Goal: Transaction & Acquisition: Purchase product/service

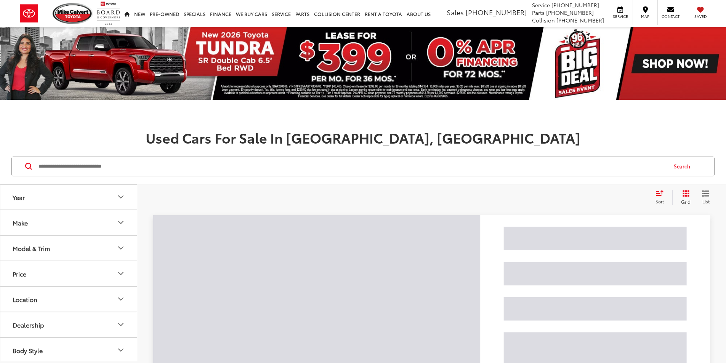
click at [81, 168] on input "Search by Make, Model, or Keyword" at bounding box center [352, 166] width 629 height 18
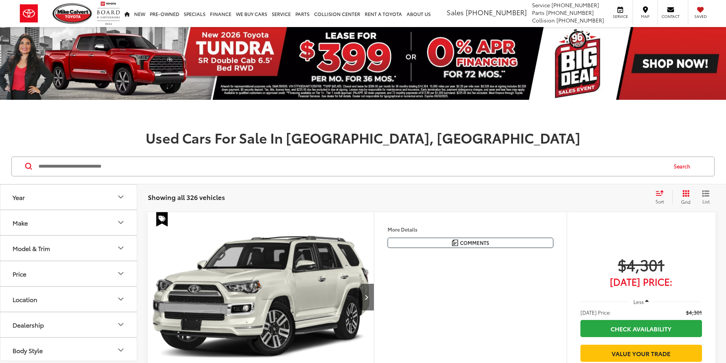
paste input "*******"
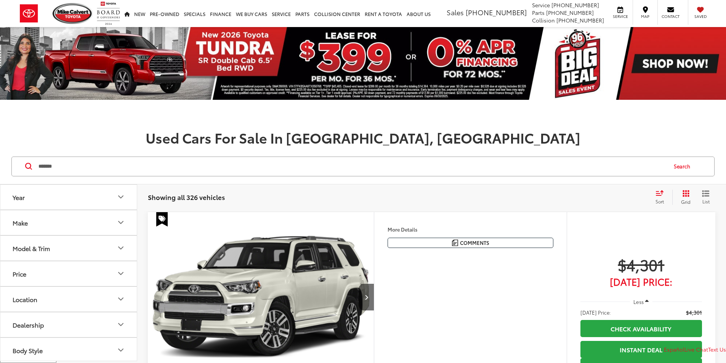
type input "*******"
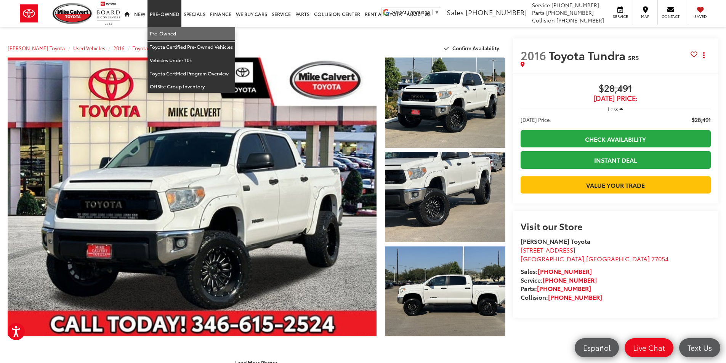
click at [168, 32] on link "Pre-Owned" at bounding box center [191, 33] width 88 height 13
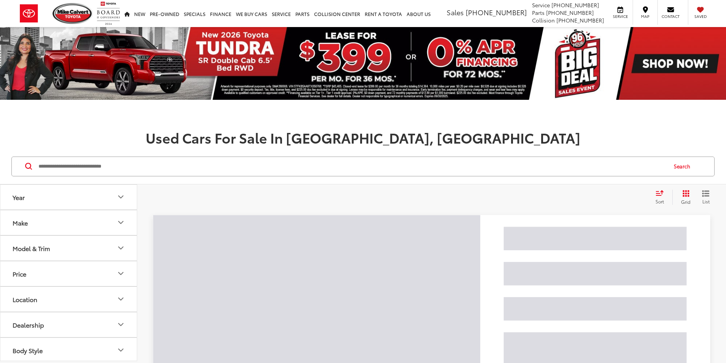
click at [106, 168] on input "Search by Make, Model, or Keyword" at bounding box center [352, 166] width 629 height 18
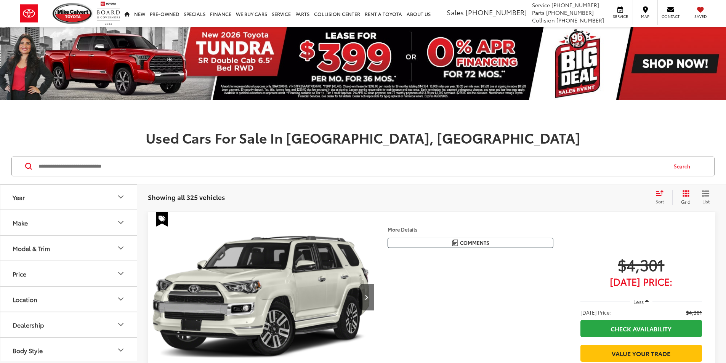
paste input "*******"
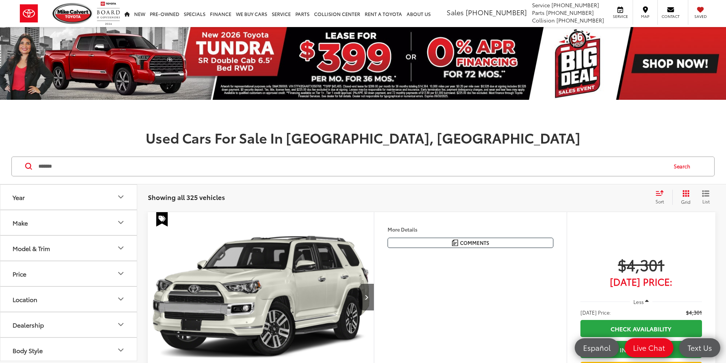
type input "*******"
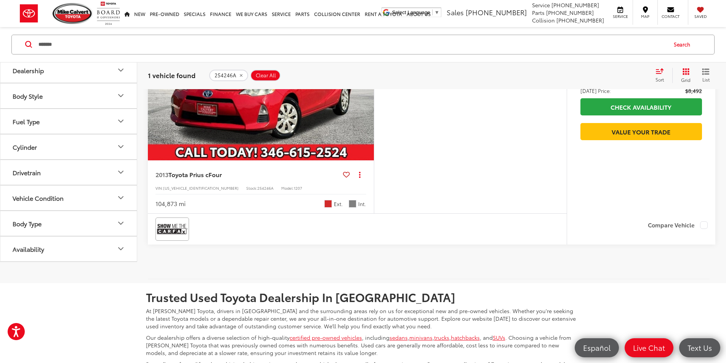
scroll to position [229, 0]
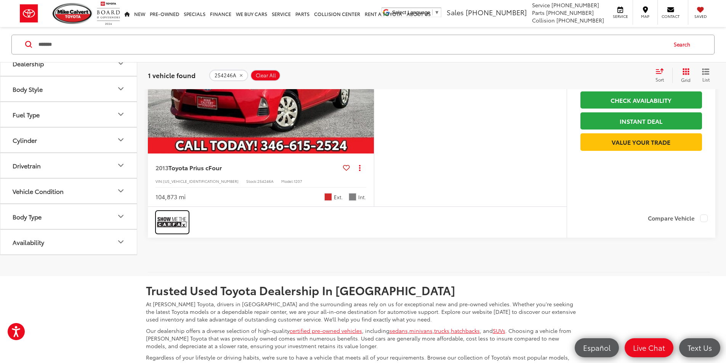
click at [165, 232] on img at bounding box center [172, 222] width 30 height 20
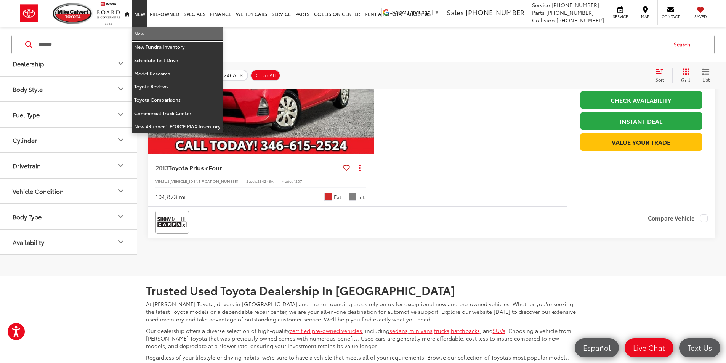
click at [137, 29] on link "New" at bounding box center [177, 33] width 91 height 13
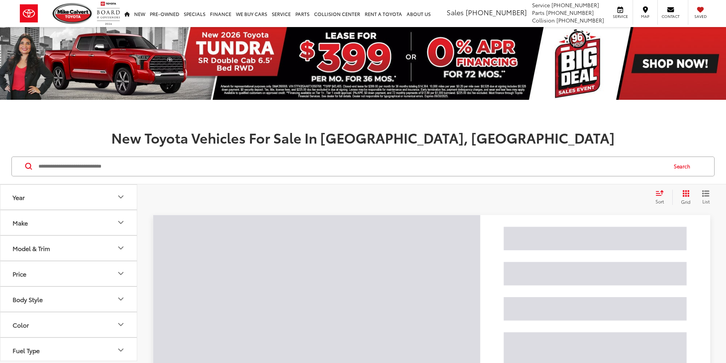
click at [98, 163] on input "Search by Make, Model, or Keyword" at bounding box center [352, 166] width 629 height 18
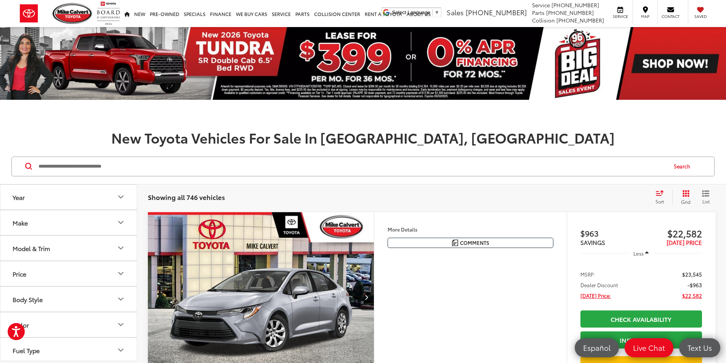
paste input "*********"
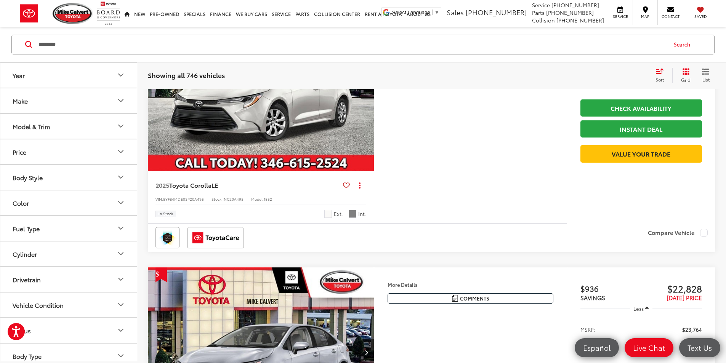
scroll to position [762, 0]
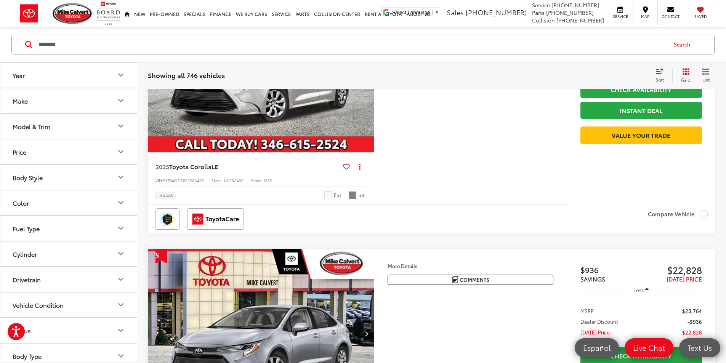
click at [82, 47] on input "*********" at bounding box center [352, 44] width 629 height 18
paste input "Search by Make, Model, or Keyword"
type input "*********"
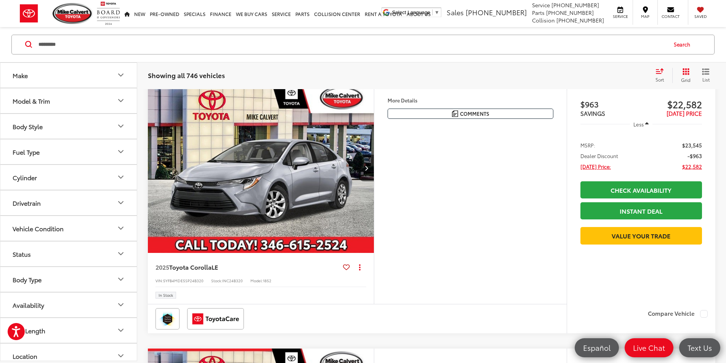
scroll to position [122, 0]
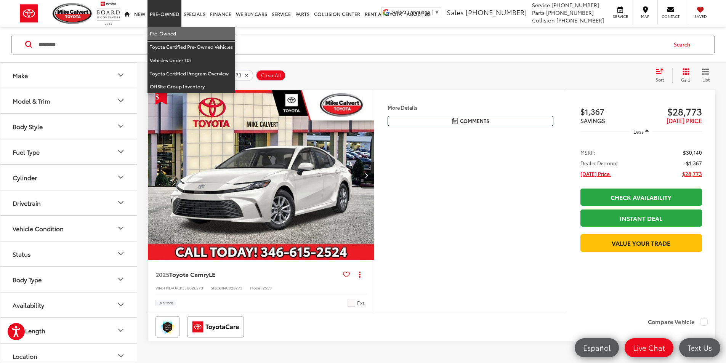
click at [159, 35] on link "Pre-Owned" at bounding box center [191, 33] width 88 height 13
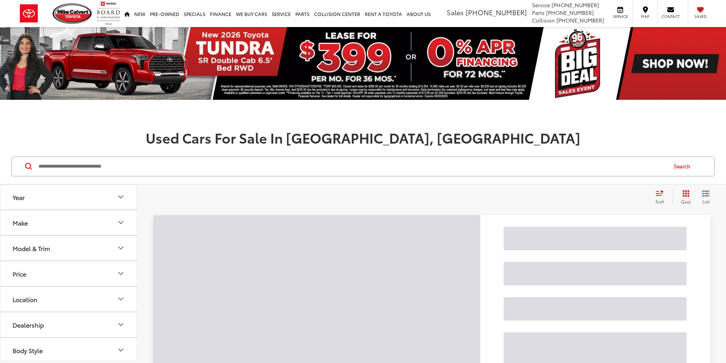
click at [89, 175] on input "Search by Make, Model, or Keyword" at bounding box center [352, 166] width 629 height 18
click at [89, 166] on input "Search by Make, Model, or Keyword" at bounding box center [352, 166] width 629 height 18
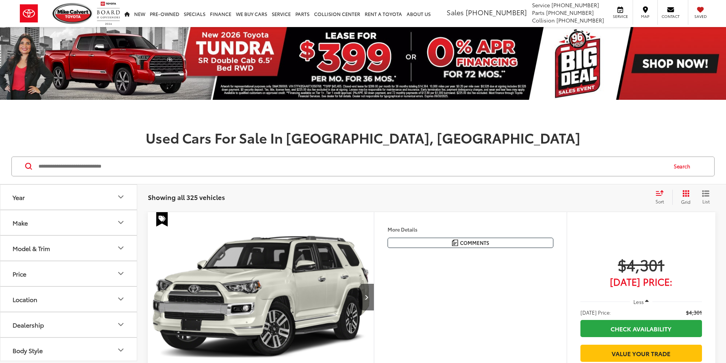
paste input "*******"
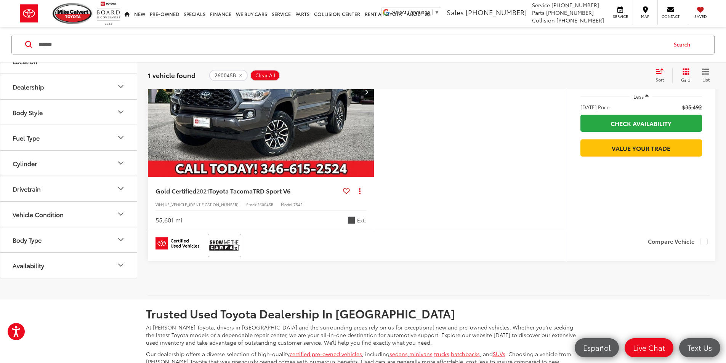
scroll to position [229, 0]
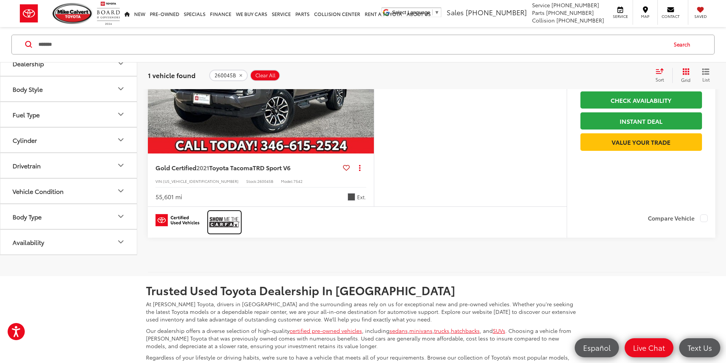
click at [221, 232] on img at bounding box center [224, 222] width 30 height 20
click at [90, 40] on input "*******" at bounding box center [352, 44] width 629 height 18
paste input "Search by Make, Model, or Keyword"
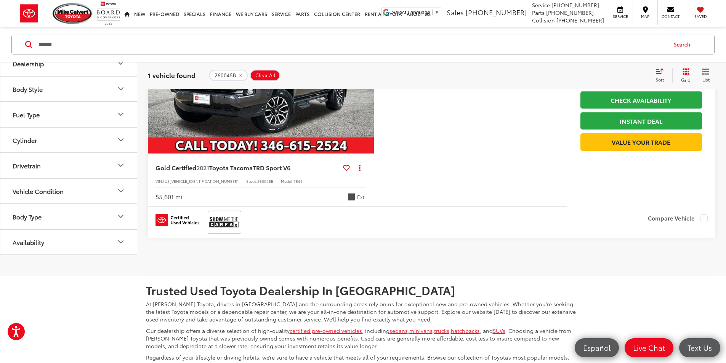
type input "*******"
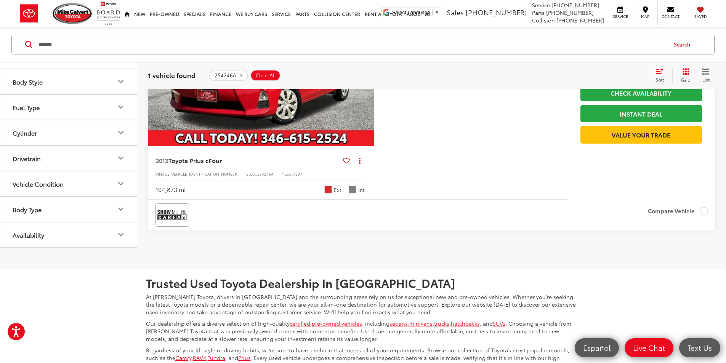
scroll to position [236, 0]
click at [170, 225] on img at bounding box center [172, 215] width 30 height 20
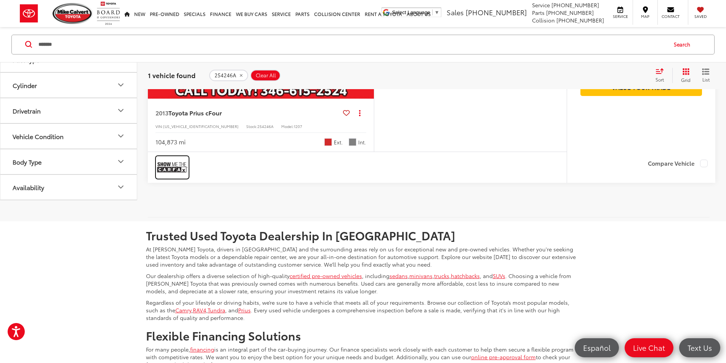
scroll to position [312, 0]
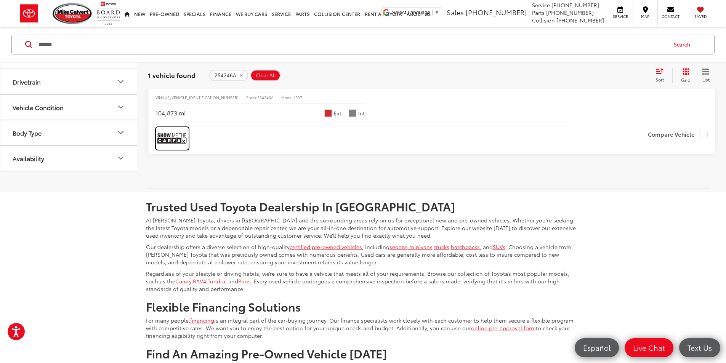
click at [175, 149] on img at bounding box center [172, 138] width 30 height 20
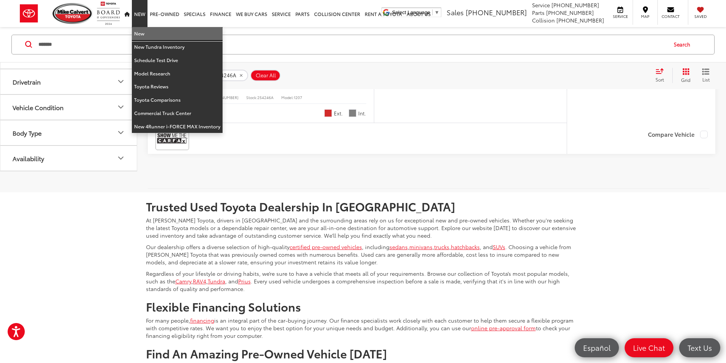
click at [140, 32] on link "New" at bounding box center [177, 33] width 91 height 13
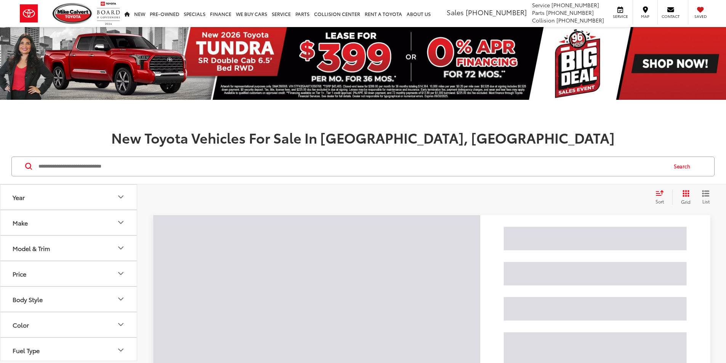
click at [90, 166] on input "Search by Make, Model, or Keyword" at bounding box center [352, 166] width 629 height 18
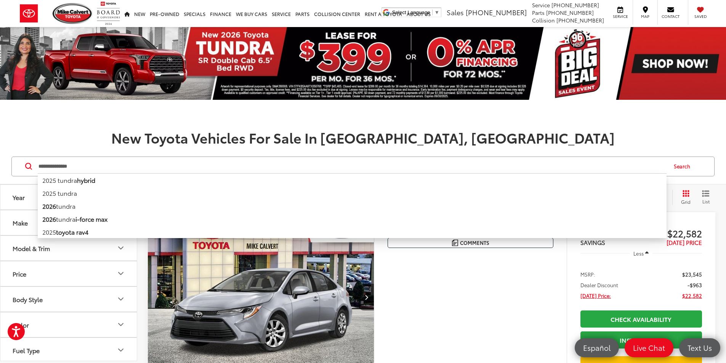
type input "**********"
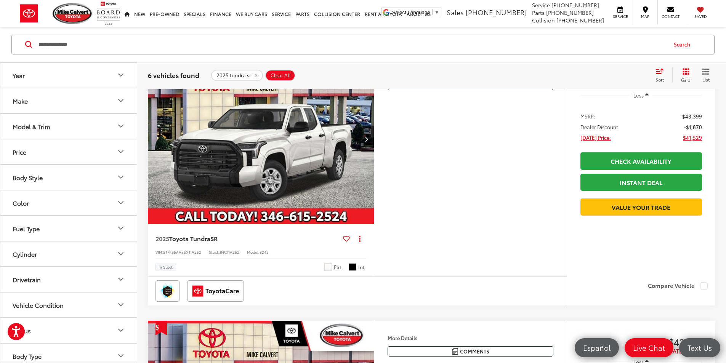
scroll to position [419, 0]
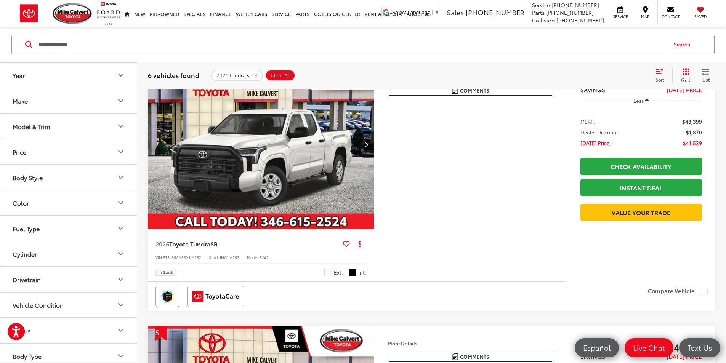
click at [517, 233] on div "Features Android Auto Apple CarPlay Keyless Entry Keyless Ignition System Wi-Fi…" at bounding box center [470, 170] width 193 height 222
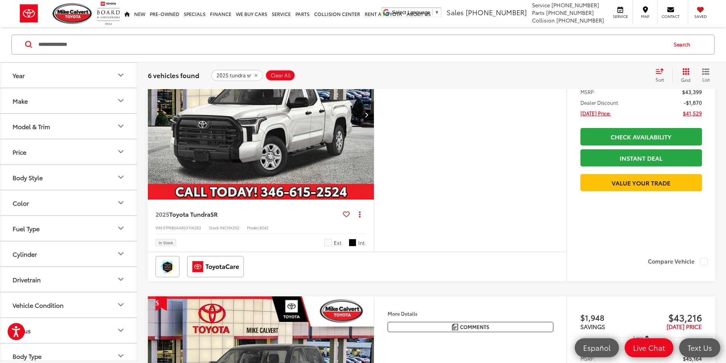
scroll to position [495, 0]
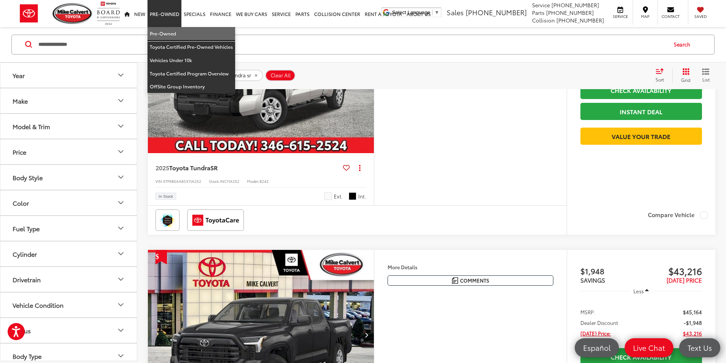
click at [162, 30] on link "Pre-Owned" at bounding box center [191, 33] width 88 height 13
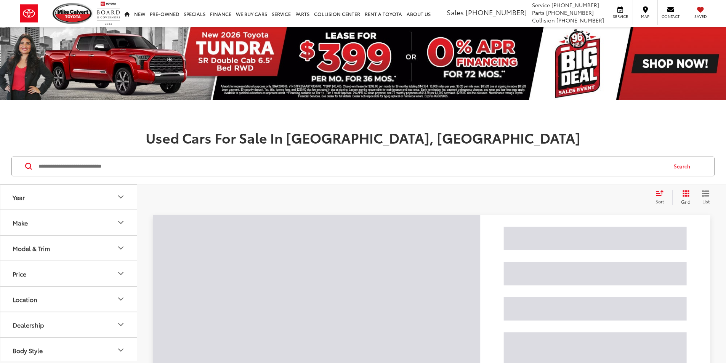
click at [89, 171] on input "Search by Make, Model, or Keyword" at bounding box center [352, 166] width 629 height 18
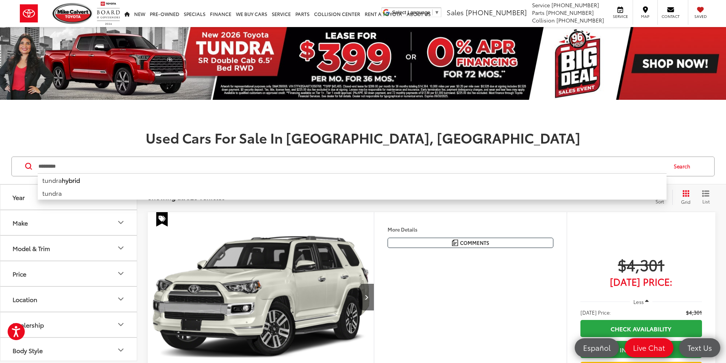
type input "*********"
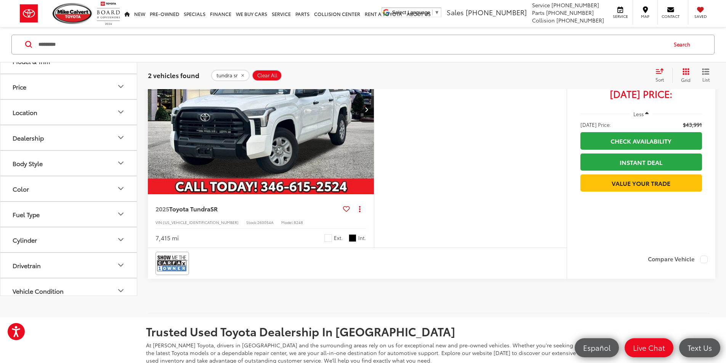
scroll to position [495, 0]
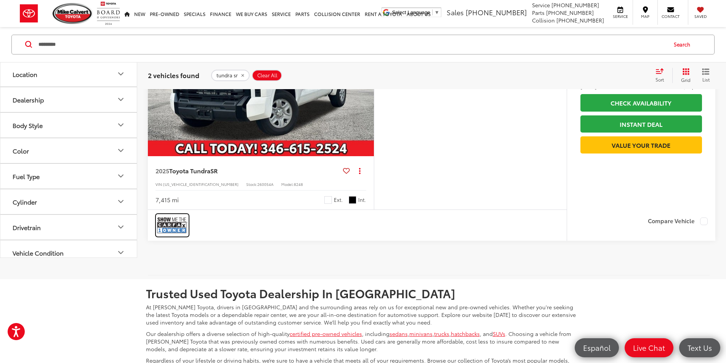
click at [176, 235] on img at bounding box center [172, 225] width 30 height 20
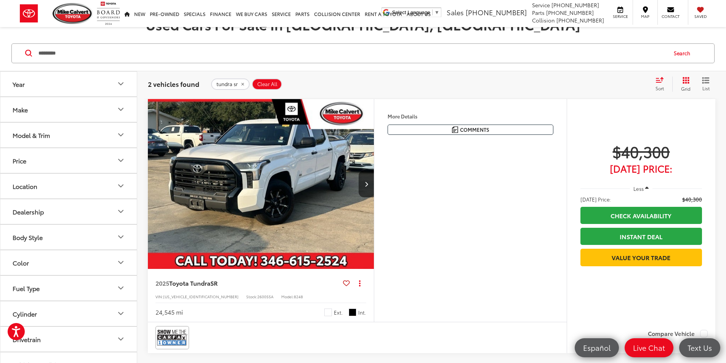
scroll to position [76, 0]
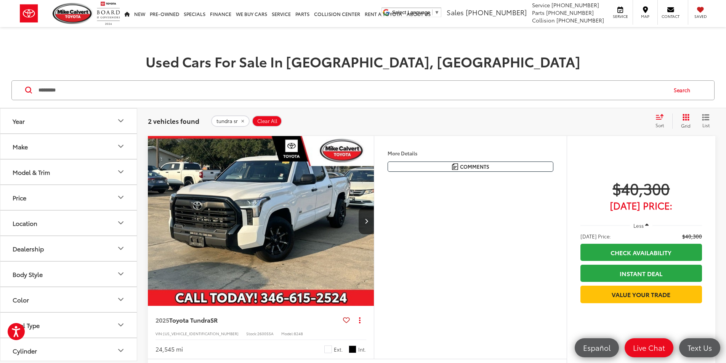
click at [274, 202] on img "2025 Toyota Tundra SR 0" at bounding box center [260, 221] width 227 height 170
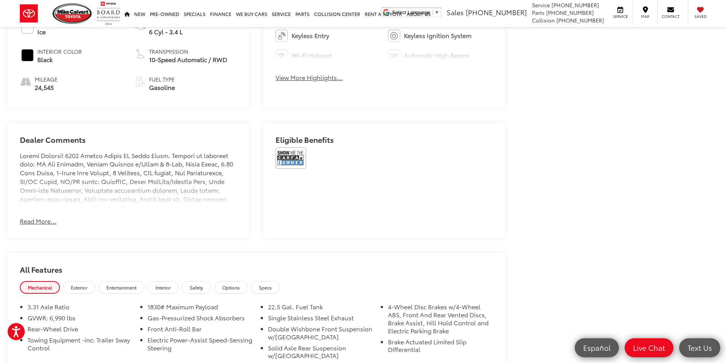
scroll to position [457, 0]
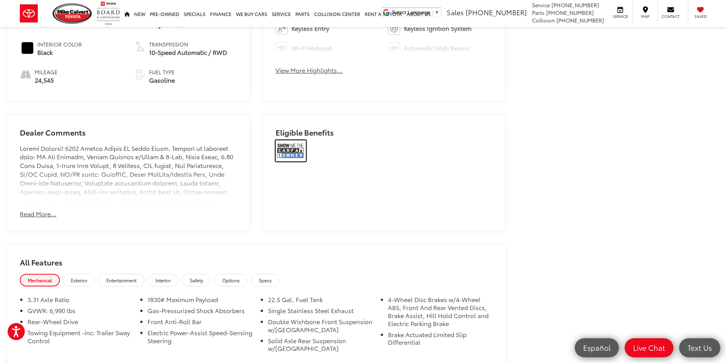
click at [288, 154] on img at bounding box center [290, 150] width 30 height 21
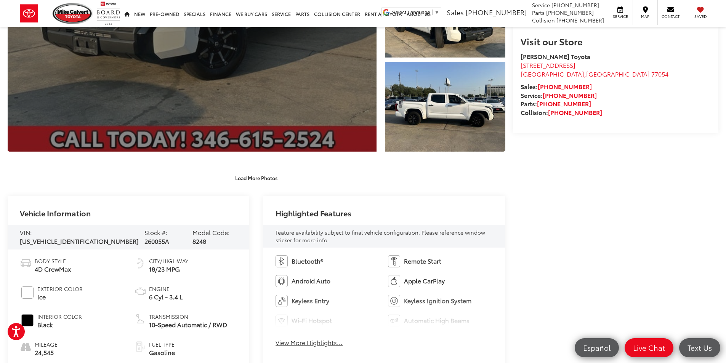
scroll to position [0, 0]
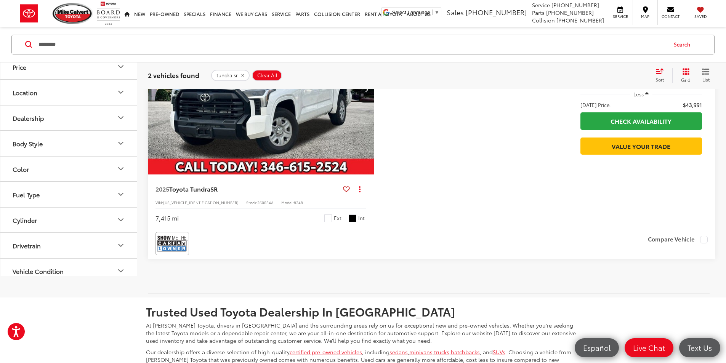
scroll to position [457, 0]
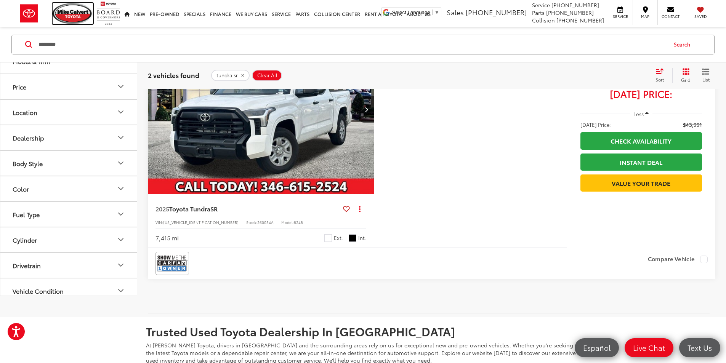
click at [78, 17] on img at bounding box center [73, 13] width 40 height 21
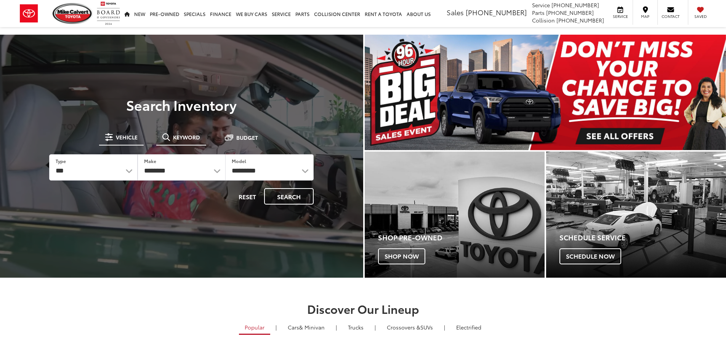
click at [178, 139] on span "Keyword" at bounding box center [186, 137] width 27 height 5
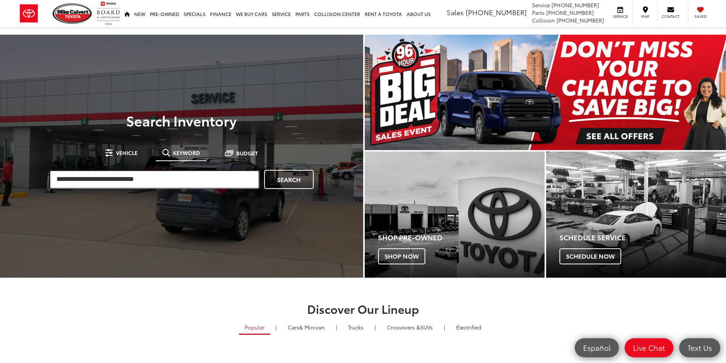
click at [102, 175] on input "search" at bounding box center [154, 179] width 210 height 19
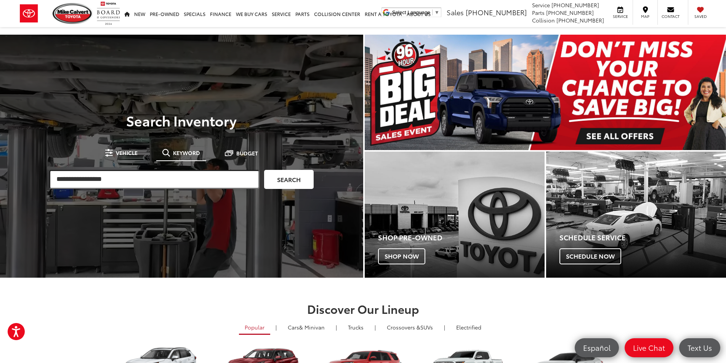
type input "**********"
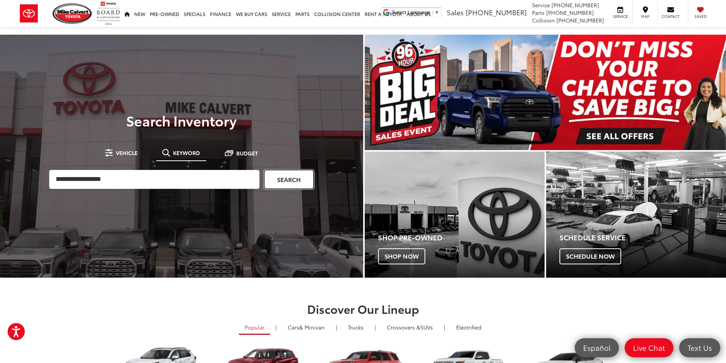
click at [281, 184] on link "Search" at bounding box center [289, 179] width 50 height 19
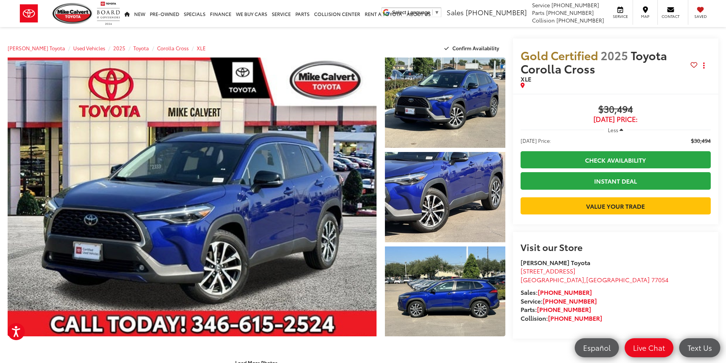
drag, startPoint x: 595, startPoint y: 106, endPoint x: 664, endPoint y: 124, distance: 71.6
click at [665, 124] on div "$30,494 Today's Price: Less Today's Price: $30,494 Check Availability Instant D…" at bounding box center [615, 159] width 190 height 110
click at [664, 124] on div "Less" at bounding box center [615, 130] width 190 height 14
drag, startPoint x: 642, startPoint y: 118, endPoint x: 560, endPoint y: 96, distance: 84.8
click at [560, 96] on div "Buy $30,494 Today's Price: Less Today's Price: $30,494 Check Availability Insta…" at bounding box center [616, 159] width 206 height 131
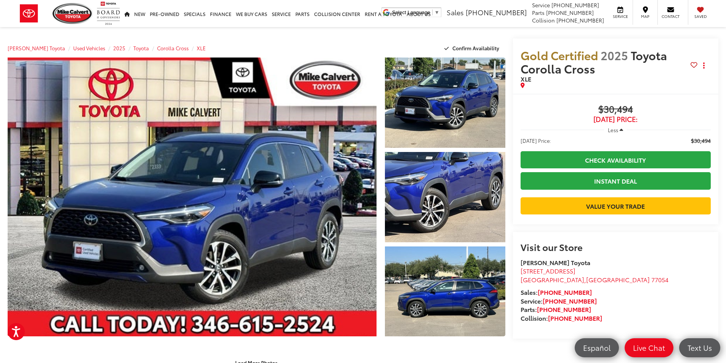
click at [560, 96] on div "Buy $30,494 Today's Price: Less Today's Price: $30,494 Check Availability Insta…" at bounding box center [616, 159] width 206 height 131
drag, startPoint x: 561, startPoint y: 96, endPoint x: 682, endPoint y: 127, distance: 125.4
click at [682, 127] on div "Buy $30,494 Today's Price: Less Today's Price: $30,494 Check Availability Insta…" at bounding box center [616, 159] width 206 height 131
click at [682, 127] on div "Less" at bounding box center [615, 130] width 190 height 14
drag, startPoint x: 636, startPoint y: 119, endPoint x: 583, endPoint y: 94, distance: 58.3
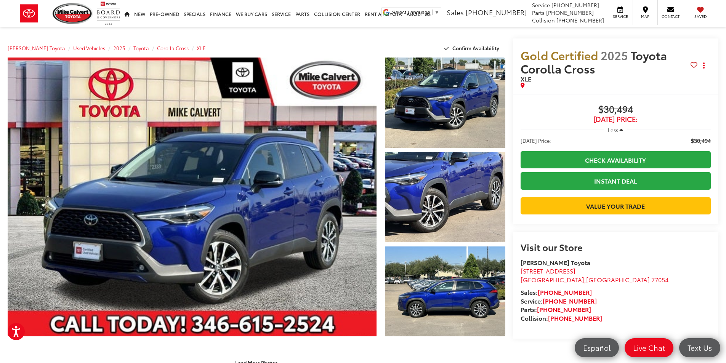
click at [583, 94] on div "Buy $30,494 Today's Price: Less Today's Price: $30,494 Check Availability Insta…" at bounding box center [616, 159] width 206 height 131
click at [582, 94] on div "Buy $30,494 Today's Price: Less Today's Price: $30,494 Check Availability Insta…" at bounding box center [616, 159] width 206 height 131
click at [584, 96] on div "Buy $30,494 Today's Price: Less Today's Price: $30,494 Check Availability Insta…" at bounding box center [616, 159] width 206 height 131
drag, startPoint x: 584, startPoint y: 100, endPoint x: 650, endPoint y: 124, distance: 70.3
click at [646, 125] on div "Buy $30,494 Today's Price: Less Today's Price: $30,494 Check Availability Insta…" at bounding box center [616, 159] width 206 height 131
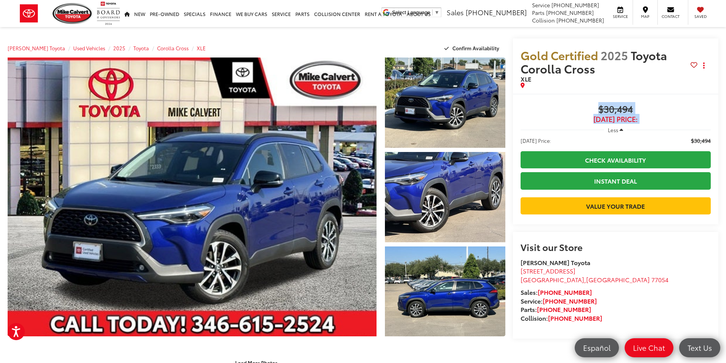
click at [650, 124] on div "Less" at bounding box center [615, 130] width 190 height 14
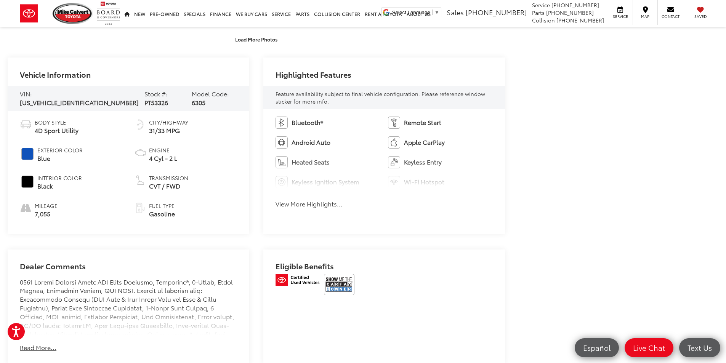
scroll to position [419, 0]
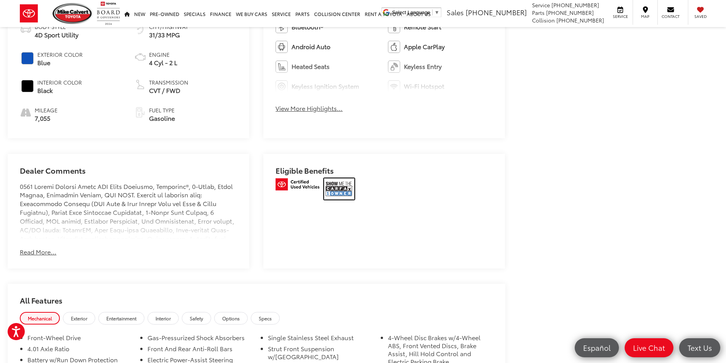
click at [327, 181] on img at bounding box center [339, 188] width 30 height 21
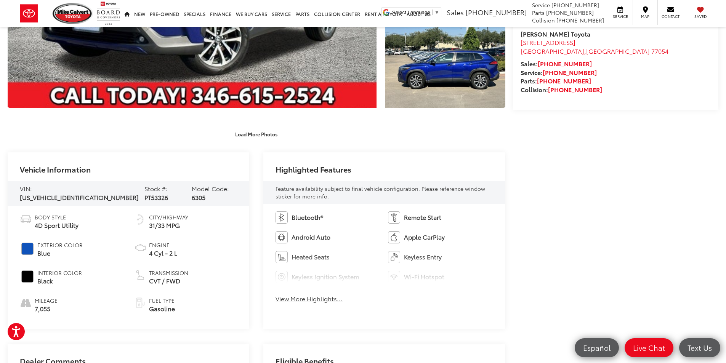
scroll to position [0, 0]
